Goal: Check status: Check status

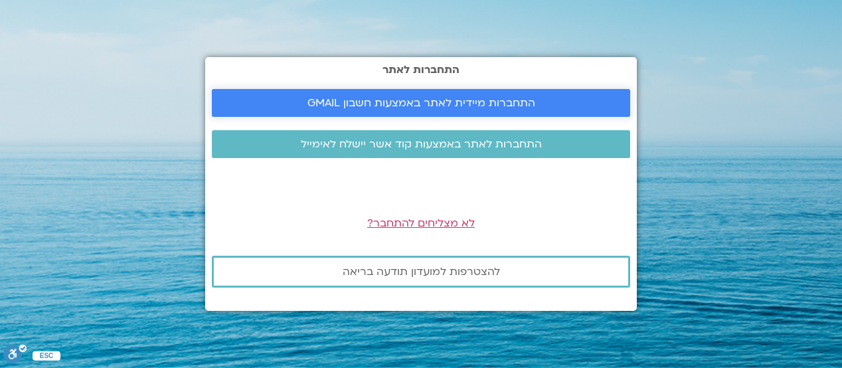
click at [421, 103] on link "התחברות מיידית לאתר באמצעות חשבון GMAIL" at bounding box center [421, 103] width 418 height 28
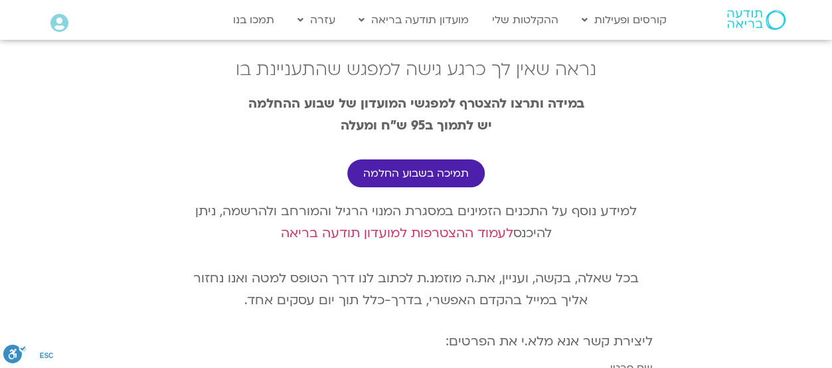
scroll to position [0, -24]
click at [624, 20] on link "קורסים ופעילות" at bounding box center [624, 19] width 98 height 25
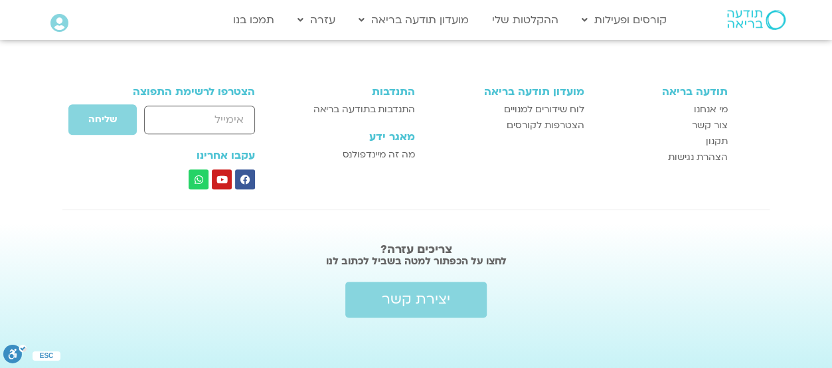
click at [823, 276] on button "ESC" at bounding box center [823, 276] width 18 height 18
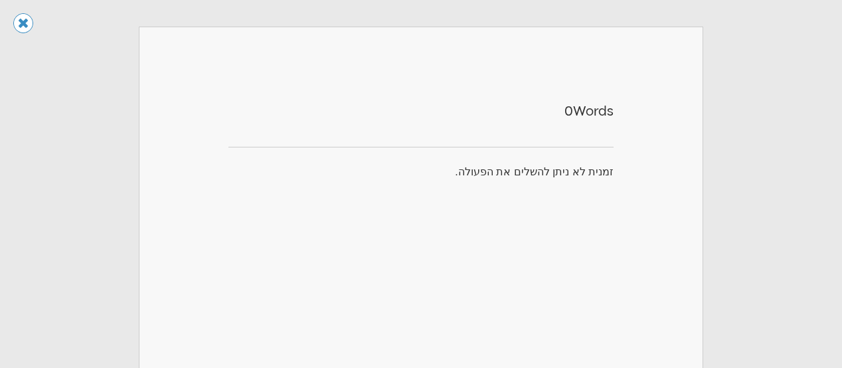
scroll to position [0, 0]
click at [421, 19] on link "דלג לתוכן" at bounding box center [421, 19] width 837 height 33
